Goal: Find specific page/section: Find specific page/section

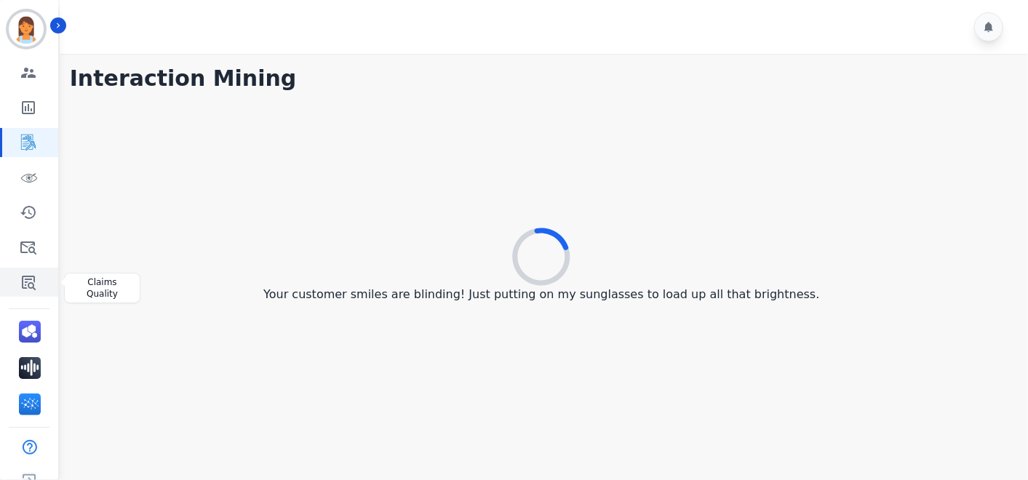
click at [36, 292] on link "Sidebar" at bounding box center [30, 282] width 56 height 29
